Goal: Task Accomplishment & Management: Manage account settings

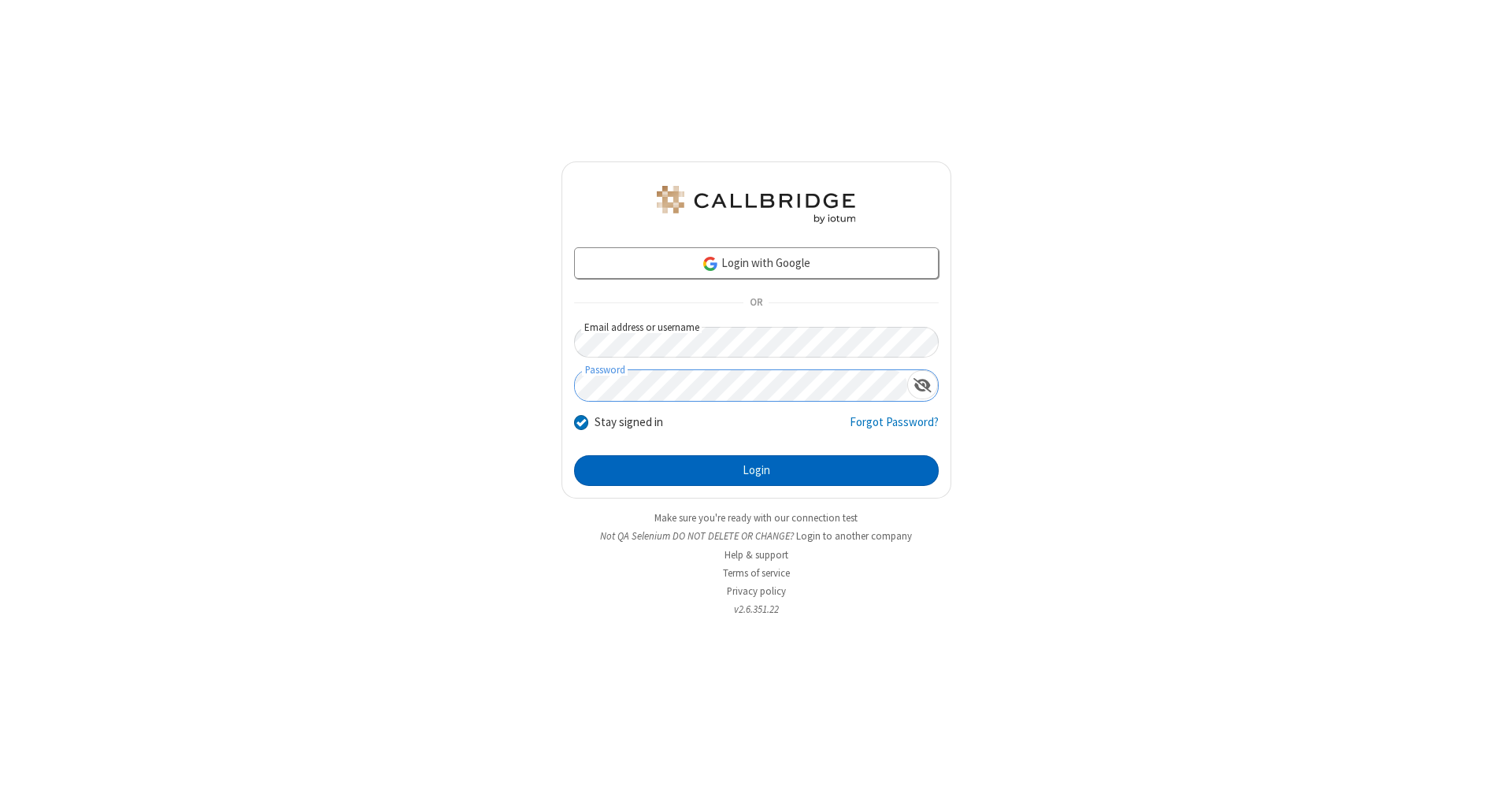
click at [756, 470] on button "Login" at bounding box center [756, 470] width 364 height 32
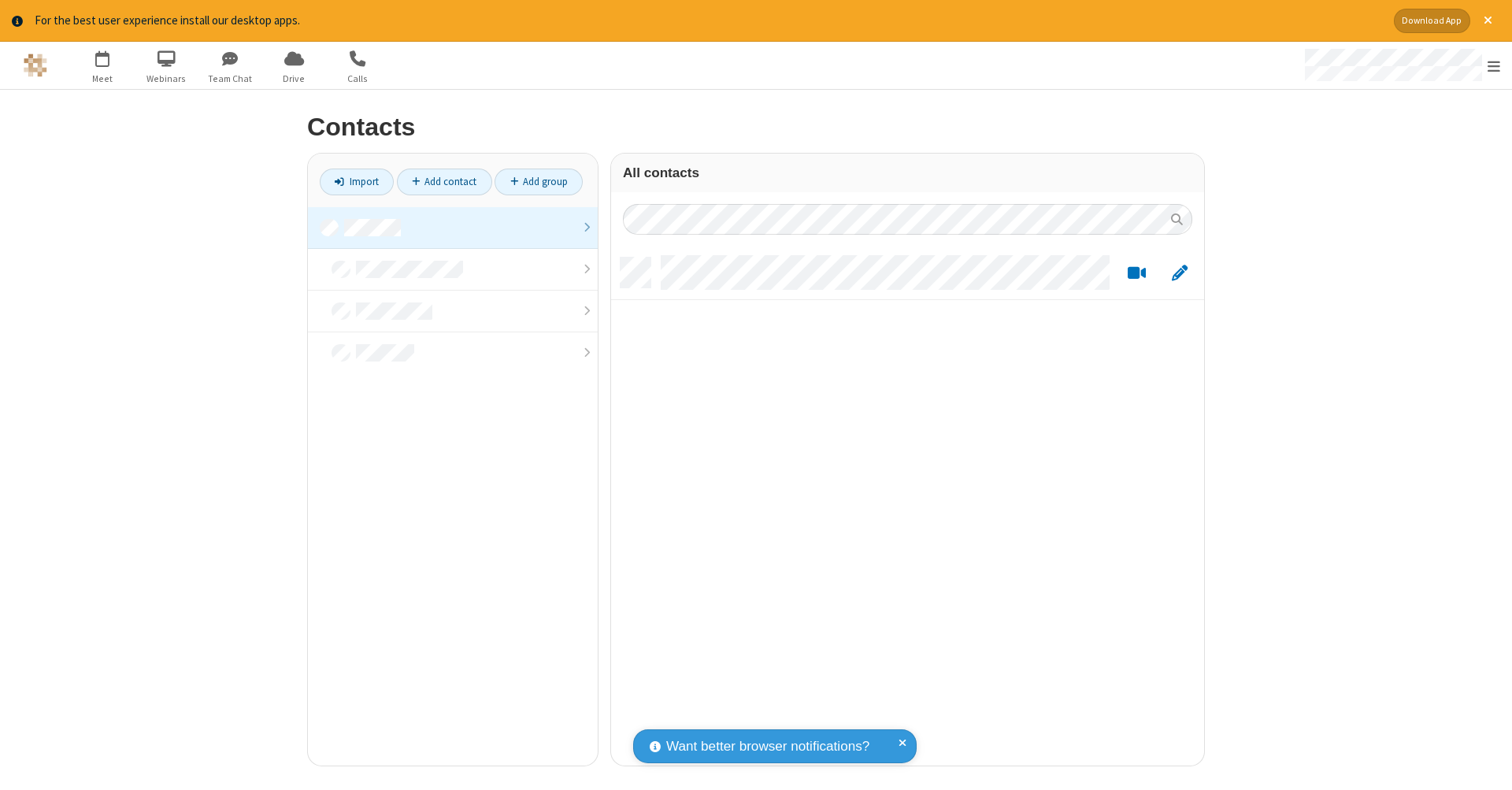
scroll to position [508, 581]
click at [453, 226] on link at bounding box center [452, 227] width 290 height 42
click at [444, 181] on link "Add contact" at bounding box center [444, 182] width 95 height 27
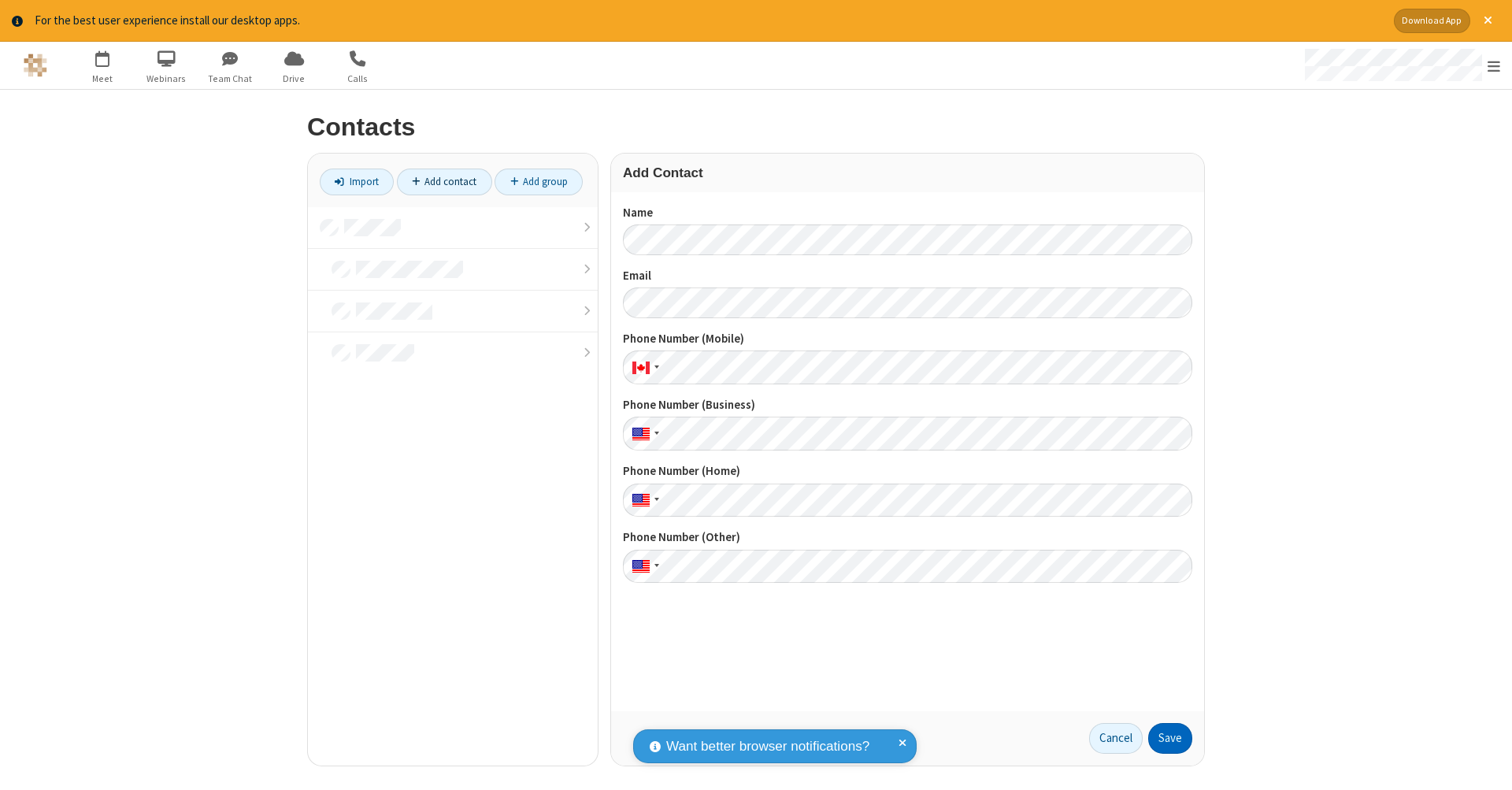
click at [1170, 738] on button "Save" at bounding box center [1169, 739] width 44 height 32
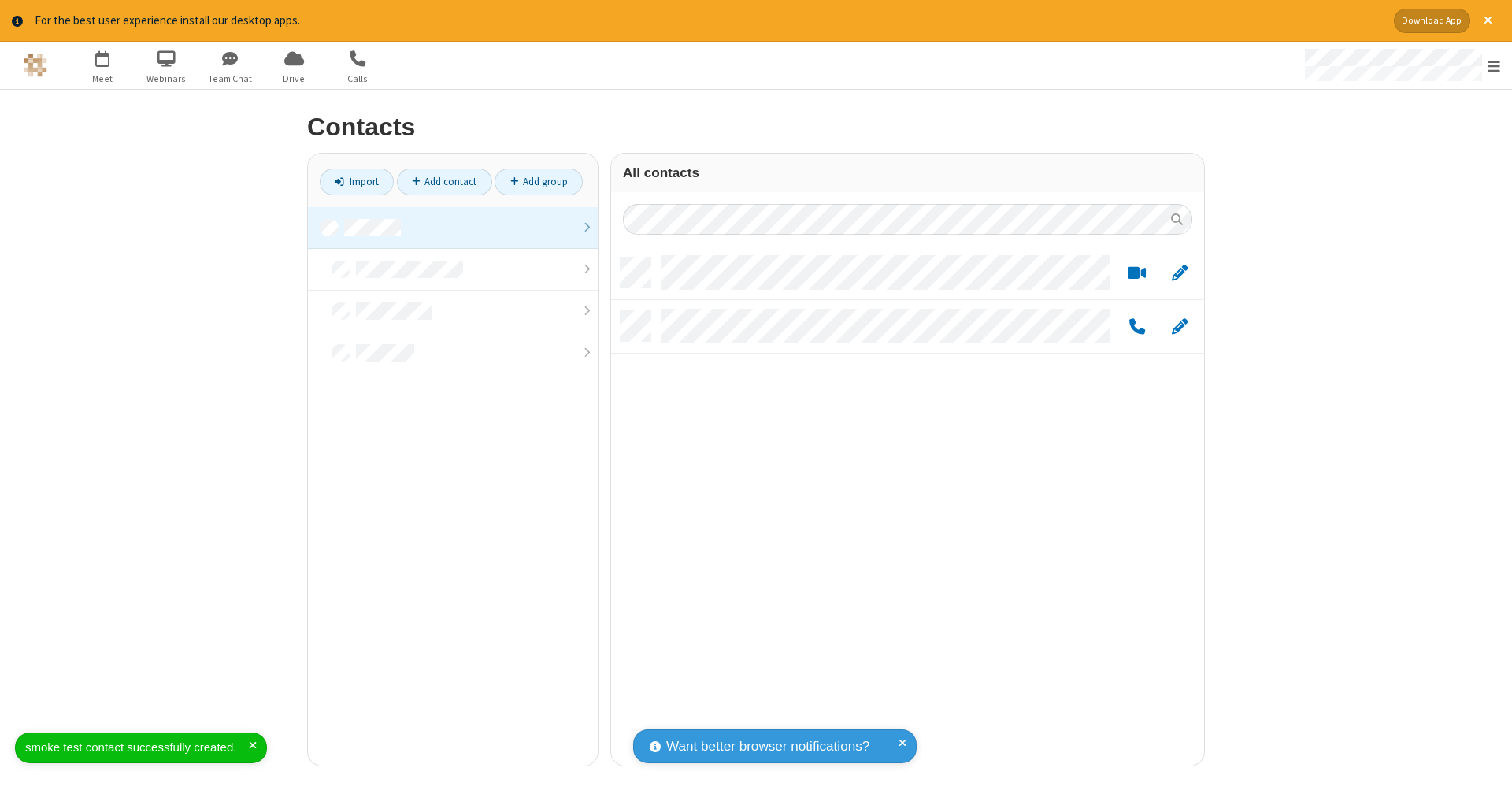
scroll to position [13, 13]
click at [444, 181] on link "Add contact" at bounding box center [444, 182] width 95 height 27
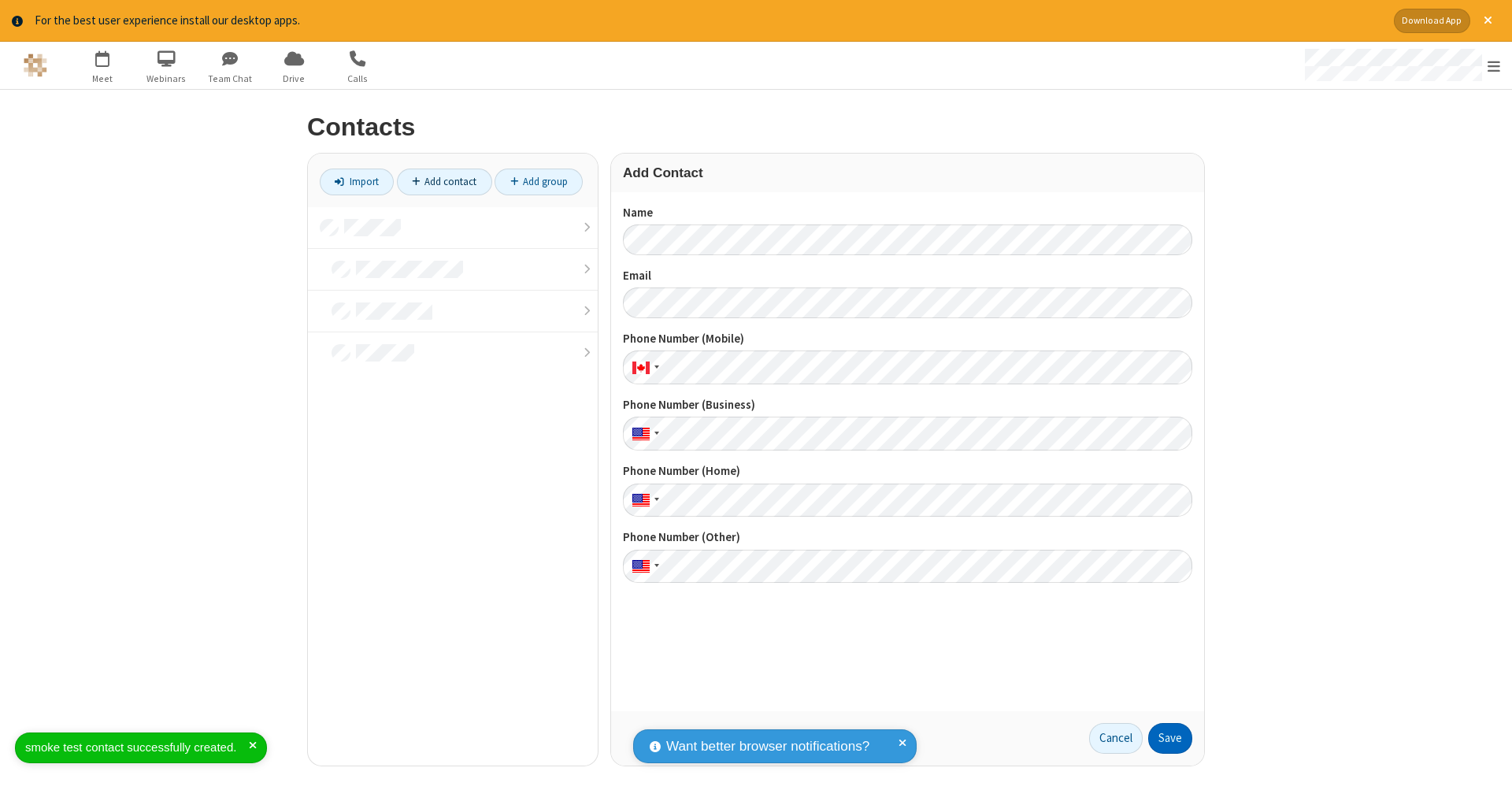
click at [1170, 738] on button "Save" at bounding box center [1169, 739] width 44 height 32
